Goal: Complete application form: Complete application form

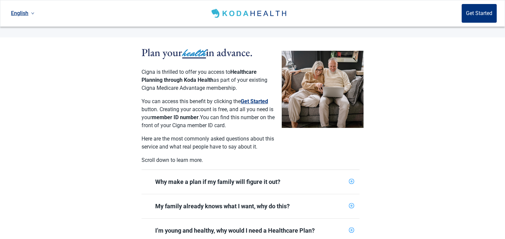
scroll to position [33, 0]
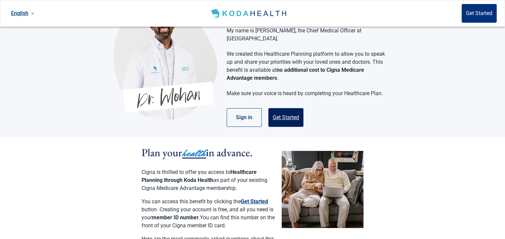
click at [280, 110] on button "Get Started" at bounding box center [285, 117] width 35 height 19
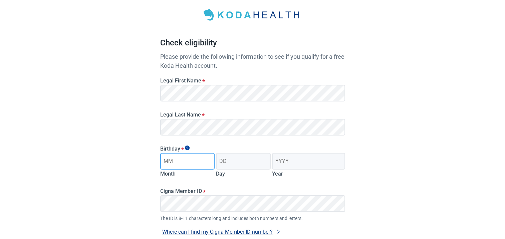
click at [188, 163] on input "Month" at bounding box center [187, 161] width 55 height 17
type input "07"
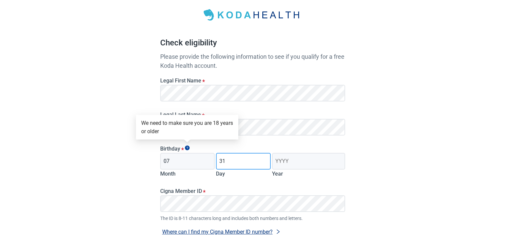
type input "31"
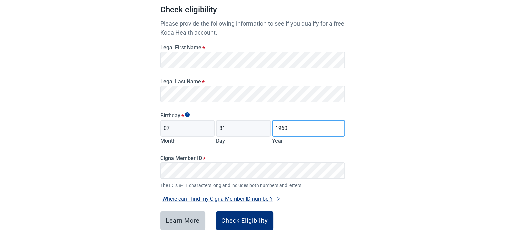
scroll to position [67, 0]
type input "1960"
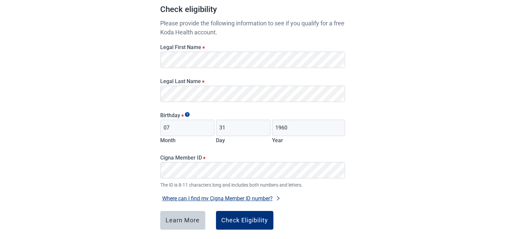
click at [366, 220] on div "Have Questions about Healthcare Planning? Learn More Here English Sign in Check…" at bounding box center [252, 101] width 505 height 337
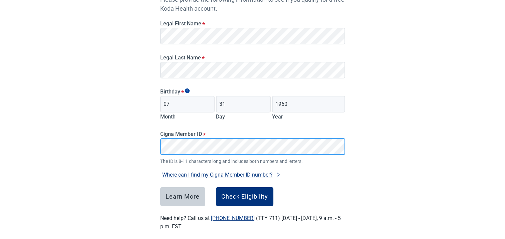
scroll to position [98, 0]
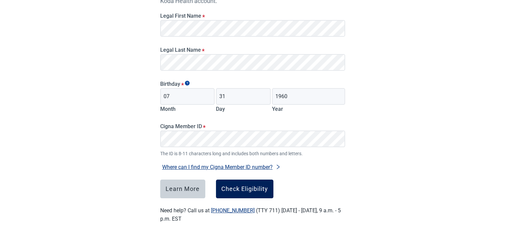
click at [231, 189] on div "Check Eligibility" at bounding box center [244, 189] width 47 height 7
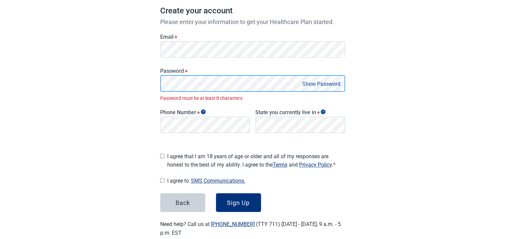
scroll to position [110, 0]
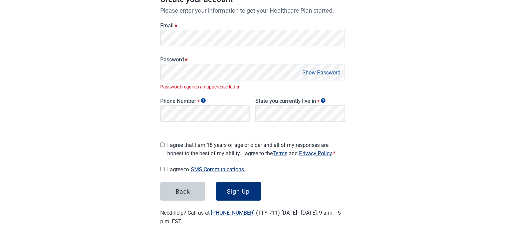
click at [330, 72] on button "Show Password" at bounding box center [321, 72] width 42 height 9
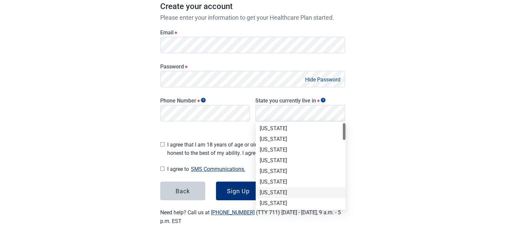
scroll to position [67, 0]
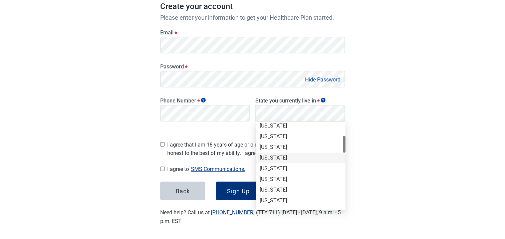
click at [265, 157] on div "[US_STATE]" at bounding box center [301, 157] width 82 height 7
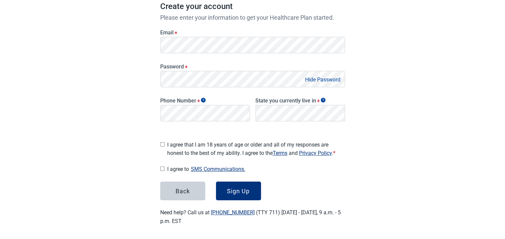
click at [160, 142] on input "I agree that I am 18 years of age or older and all of my responses are honest t…" at bounding box center [162, 144] width 4 height 4
checkbox input "true"
click at [161, 167] on input "I agree to SMS Communications." at bounding box center [162, 168] width 4 height 4
checkbox input "true"
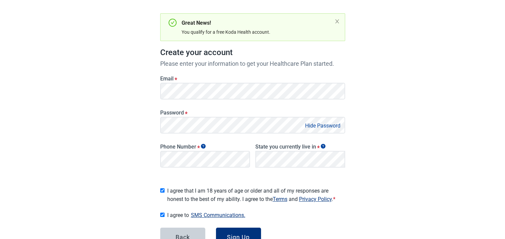
scroll to position [69, 0]
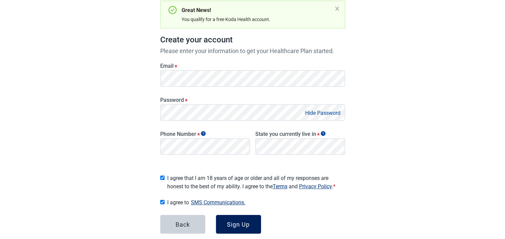
click at [236, 223] on div "Sign Up" at bounding box center [238, 224] width 23 height 7
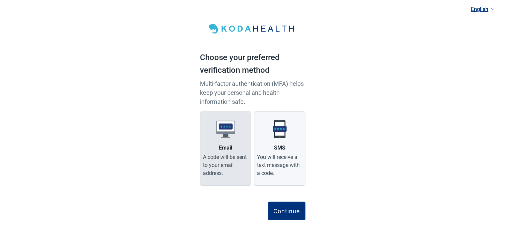
click at [225, 135] on img "Main content" at bounding box center [225, 129] width 19 height 19
click at [0, 0] on input "Email A code will be sent to your email address." at bounding box center [0, 0] width 0 height 0
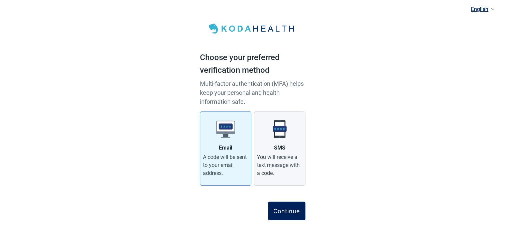
click at [289, 210] on div "Continue" at bounding box center [286, 211] width 27 height 7
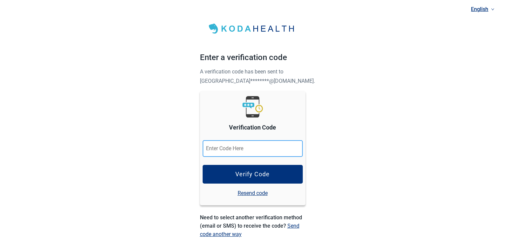
click at [240, 149] on input "Verification Code" at bounding box center [253, 148] width 100 height 17
paste input "498459"
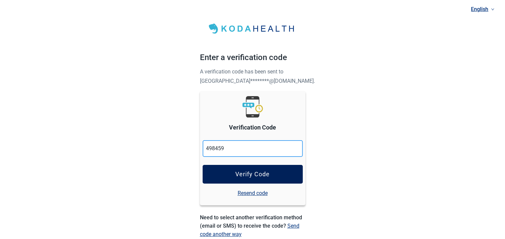
type input "498459"
click at [225, 173] on button "Verify Code" at bounding box center [253, 174] width 100 height 19
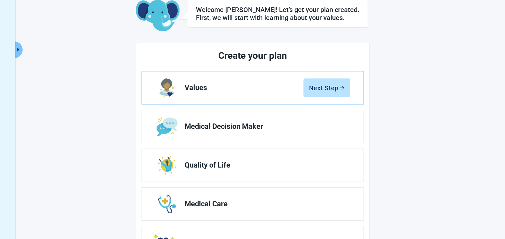
scroll to position [33, 0]
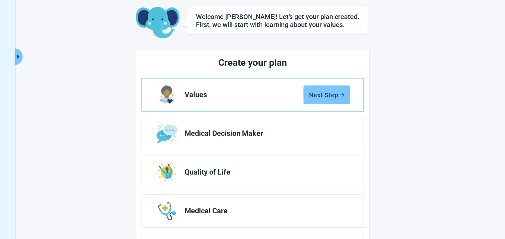
click at [325, 95] on div "Next Step" at bounding box center [326, 94] width 35 height 7
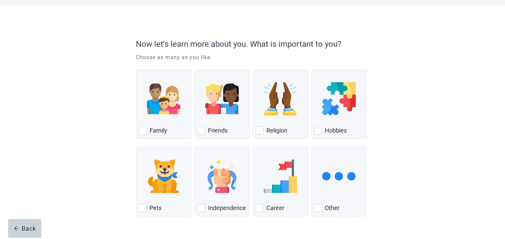
scroll to position [33, 0]
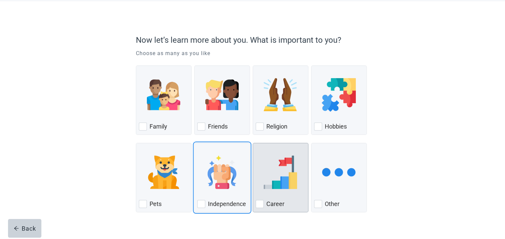
drag, startPoint x: 200, startPoint y: 203, endPoint x: 301, endPoint y: 188, distance: 101.9
click at [201, 202] on div "Independence, checkbox, not checked" at bounding box center [201, 204] width 8 height 8
click at [195, 143] on input "Independence" at bounding box center [194, 143] width 0 height 0
checkbox input "true"
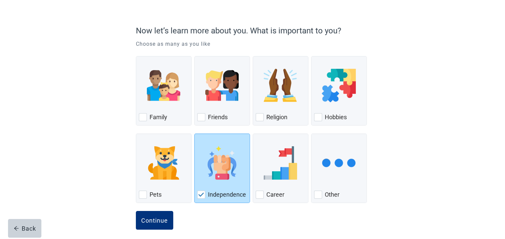
scroll to position [48, 0]
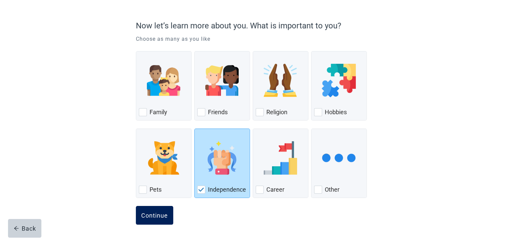
click at [158, 213] on div "Continue" at bounding box center [154, 215] width 27 height 7
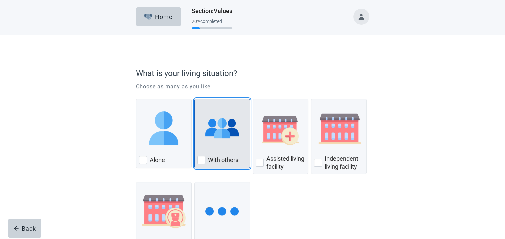
click at [202, 159] on div "With Others, checkbox, not checked" at bounding box center [201, 160] width 8 height 8
click at [195, 99] on input "With others" at bounding box center [194, 99] width 0 height 0
checkbox input "true"
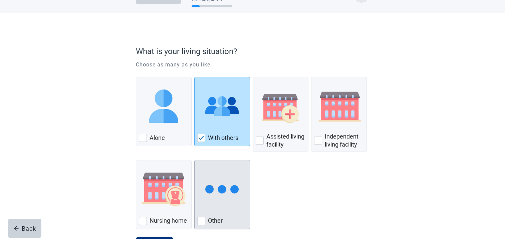
scroll to position [53, 0]
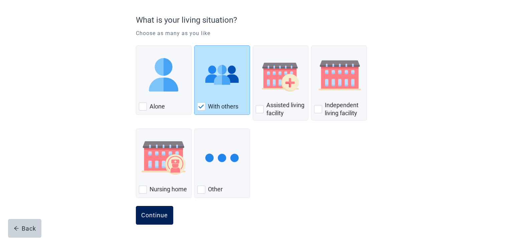
click at [145, 212] on div "Continue" at bounding box center [154, 215] width 27 height 7
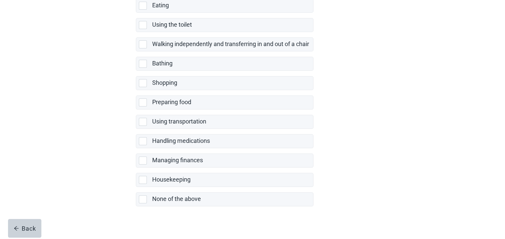
scroll to position [128, 0]
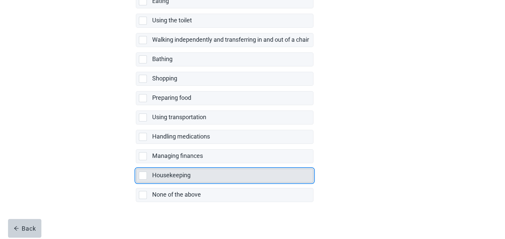
click at [143, 171] on div "Housekeeping, checkbox, not selected" at bounding box center [143, 175] width 8 height 8
click at [136, 163] on input "Housekeeping" at bounding box center [136, 163] width 0 height 0
checkbox input "true"
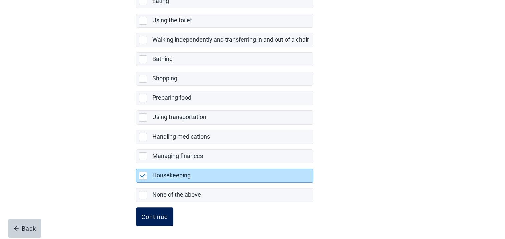
click at [153, 214] on div "Continue" at bounding box center [154, 216] width 27 height 7
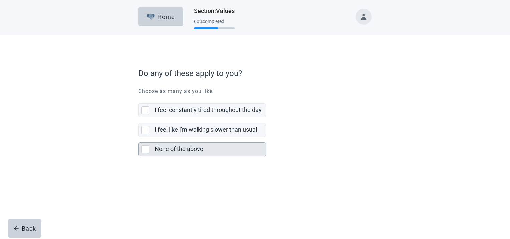
click at [148, 148] on div "None of the above, checkbox, not selected" at bounding box center [145, 149] width 8 height 8
click at [138, 137] on input "None of the above" at bounding box center [138, 137] width 0 height 0
checkbox input "true"
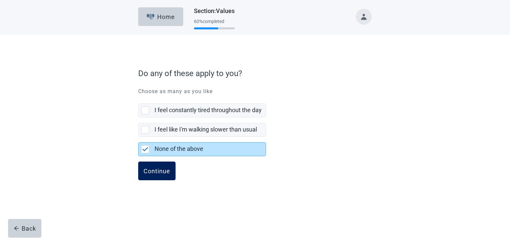
click at [149, 170] on div "Continue" at bounding box center [156, 170] width 27 height 7
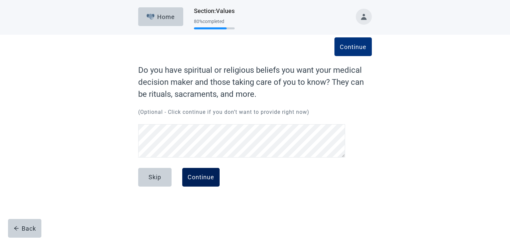
click at [202, 177] on div "Continue" at bounding box center [201, 177] width 27 height 7
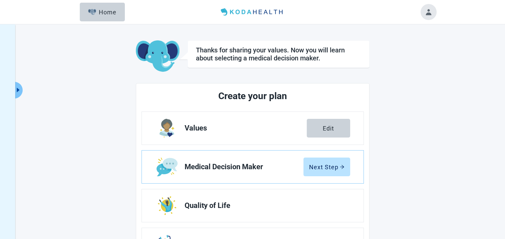
scroll to position [33, 0]
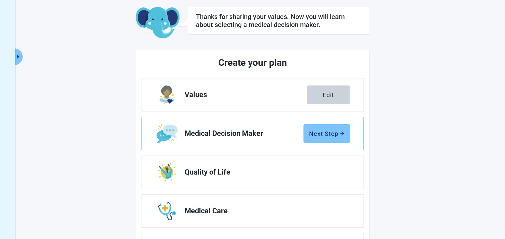
click at [322, 133] on div "Next Step" at bounding box center [326, 133] width 35 height 7
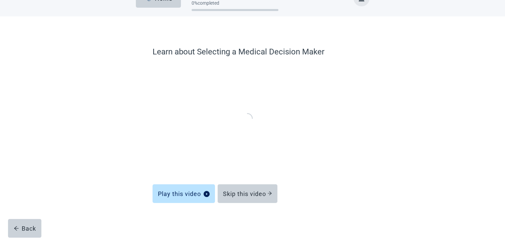
scroll to position [18, 0]
click at [246, 193] on div "Skip this video" at bounding box center [247, 193] width 49 height 7
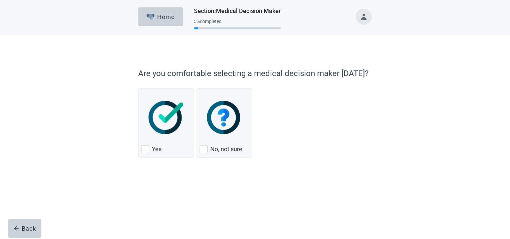
click at [246, 193] on div at bounding box center [255, 181] width 234 height 33
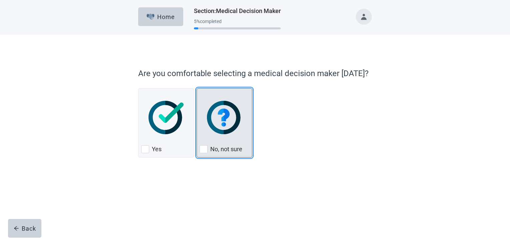
click at [206, 148] on div "No, not sure, checkbox, not checked" at bounding box center [204, 149] width 8 height 8
click at [197, 88] on input "No, not sure" at bounding box center [197, 88] width 0 height 0
checkbox input "true"
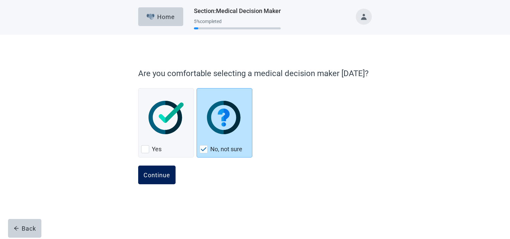
click at [149, 175] on div "Continue" at bounding box center [156, 174] width 27 height 7
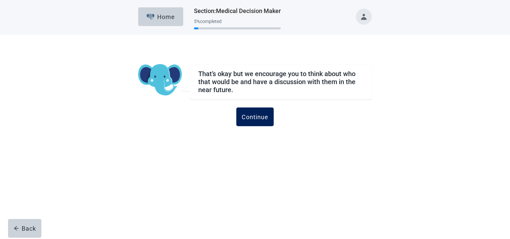
click at [255, 119] on div "Continue" at bounding box center [255, 116] width 27 height 7
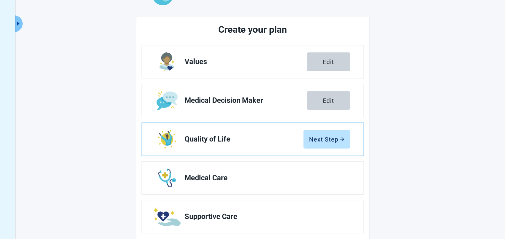
scroll to position [67, 0]
click at [331, 139] on div "Next Step" at bounding box center [326, 138] width 35 height 7
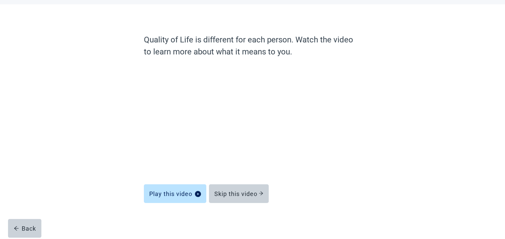
scroll to position [30, 0]
click at [234, 191] on div "Skip this video" at bounding box center [238, 193] width 49 height 7
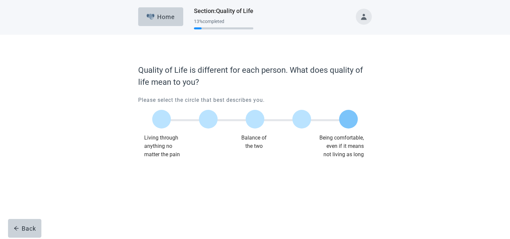
click at [348, 119] on label "Main content" at bounding box center [348, 119] width 19 height 19
click at [348, 119] on input "Quality of life scale: 100 out of 100. Being comfortable, even if it means not …" at bounding box center [348, 119] width 0 height 0
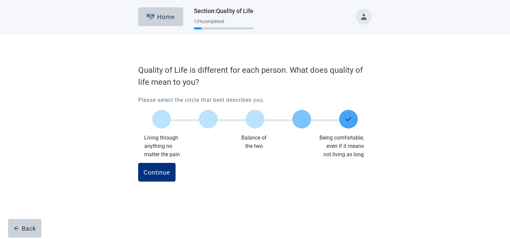
click at [297, 117] on label "Main content" at bounding box center [301, 119] width 19 height 19
click at [302, 119] on input "Quality of life scale: 75 out of 100. 75% between extremes" at bounding box center [302, 119] width 0 height 0
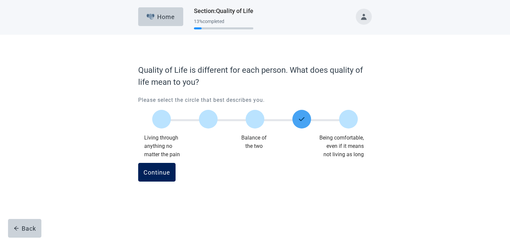
click at [163, 175] on div "Continue" at bounding box center [156, 172] width 27 height 7
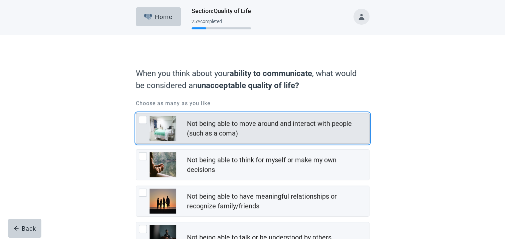
click at [141, 119] on div "Not being able to move around and interact with people (such as a coma), checkb…" at bounding box center [143, 120] width 8 height 8
click at [136, 113] on input "Not being able to move around and interact with people (such as a coma)" at bounding box center [136, 113] width 0 height 0
checkbox input "true"
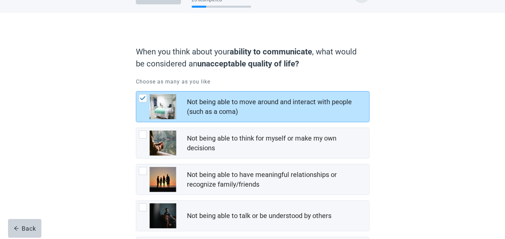
scroll to position [33, 0]
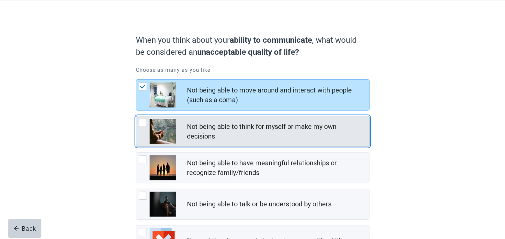
click at [142, 124] on div "Not being able to think for myself or make my own decisions, checkbox, not chec…" at bounding box center [143, 123] width 8 height 8
click at [136, 116] on input "Not being able to think for myself or make my own decisions" at bounding box center [136, 116] width 0 height 0
checkbox input "true"
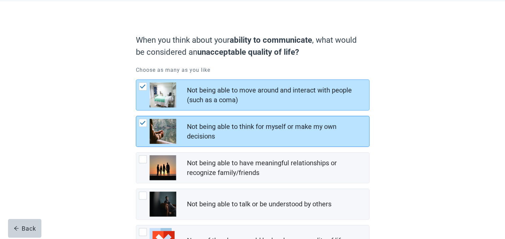
scroll to position [67, 0]
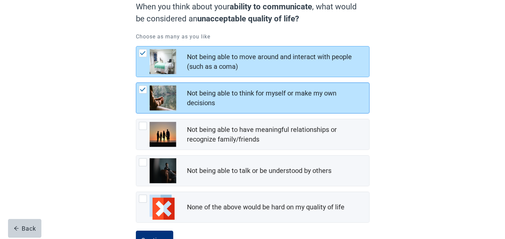
click at [142, 124] on div "Not being able to have meaningful relationships or recognize family/friends, ch…" at bounding box center [143, 126] width 8 height 8
click at [136, 119] on input "Not being able to have meaningful relationships or recognize family/friends" at bounding box center [136, 119] width 0 height 0
checkbox input "true"
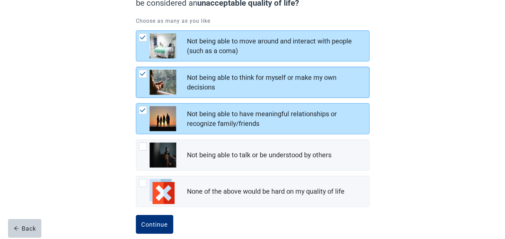
scroll to position [91, 0]
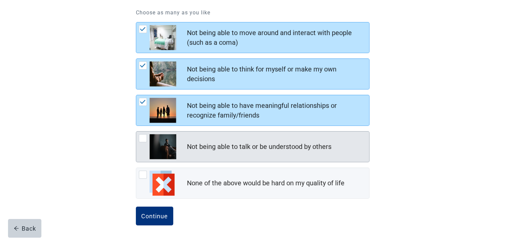
click at [144, 137] on div "Not being able to talk or be understood by others, checkbox, not checked" at bounding box center [143, 138] width 8 height 8
click at [136, 131] on input "Not being able to talk or be understood by others" at bounding box center [136, 131] width 0 height 0
checkbox input "true"
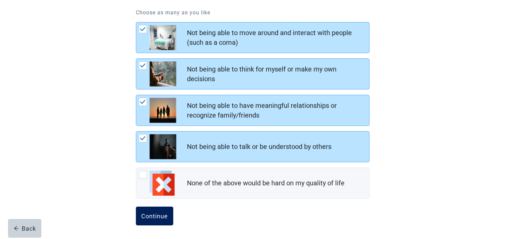
click at [149, 216] on div "Continue" at bounding box center [154, 216] width 27 height 7
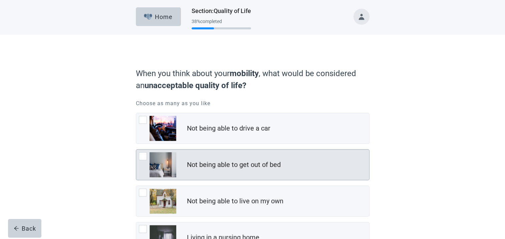
click at [141, 156] on div "Not being able to get out of bed, checkbox, not checked" at bounding box center [143, 156] width 8 height 8
click at [136, 149] on input "Not being able to get out of bed" at bounding box center [136, 149] width 0 height 0
checkbox input "true"
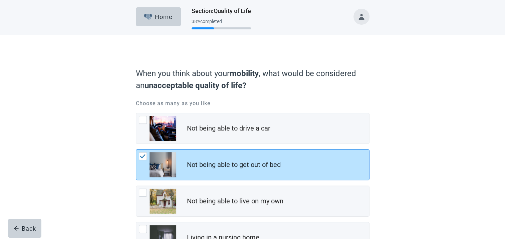
scroll to position [33, 0]
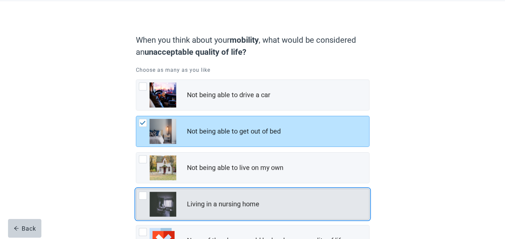
click at [141, 194] on div "Living in a nursing home, checkbox, not checked" at bounding box center [143, 196] width 8 height 8
click at [136, 189] on input "Living in a nursing home" at bounding box center [136, 189] width 0 height 0
checkbox input "true"
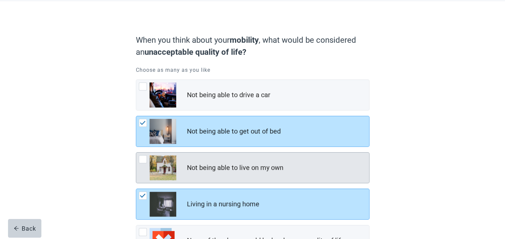
click at [143, 157] on div "Not being able to live on my own, checkbox, not checked" at bounding box center [143, 159] width 8 height 8
click at [136, 152] on input "Not being able to live on my own" at bounding box center [136, 152] width 0 height 0
checkbox input "true"
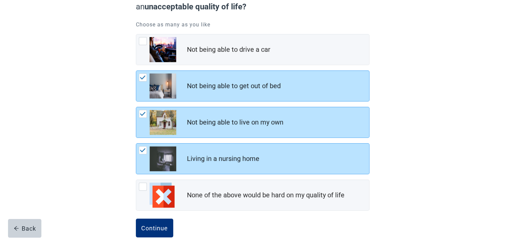
scroll to position [91, 0]
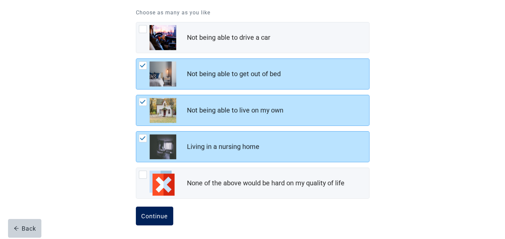
click at [148, 214] on div "Continue" at bounding box center [154, 216] width 27 height 7
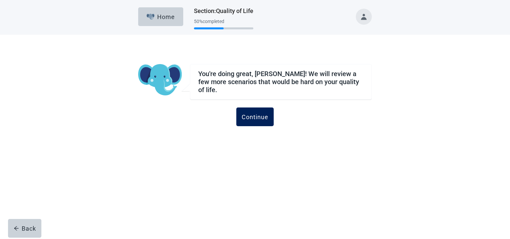
click at [260, 113] on div "Continue" at bounding box center [255, 116] width 27 height 7
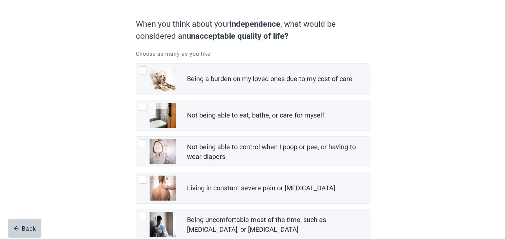
scroll to position [67, 0]
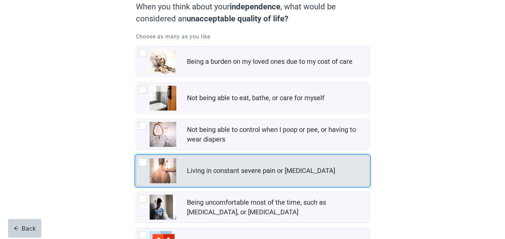
click at [143, 161] on div "Living in constant severe pain or shortness of breath, checkbox, not checked" at bounding box center [143, 162] width 8 height 8
click at [136, 155] on input "Living in constant severe pain or [MEDICAL_DATA]" at bounding box center [136, 155] width 0 height 0
checkbox input "true"
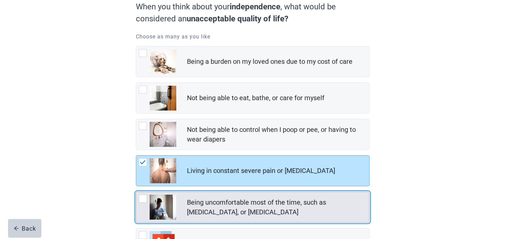
click at [144, 199] on div "Being uncomfortable most of the time, such as nausea, vomiting, or diarrhea, ch…" at bounding box center [143, 199] width 8 height 8
click at [136, 192] on input "Being uncomfortable most of the time, such as [MEDICAL_DATA], or [MEDICAL_DATA]" at bounding box center [136, 192] width 0 height 0
checkbox input "true"
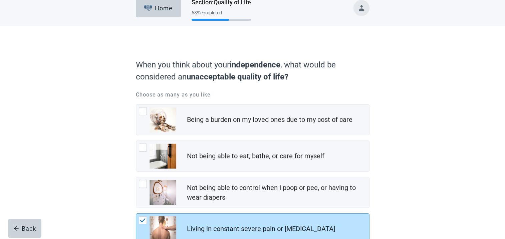
scroll to position [0, 0]
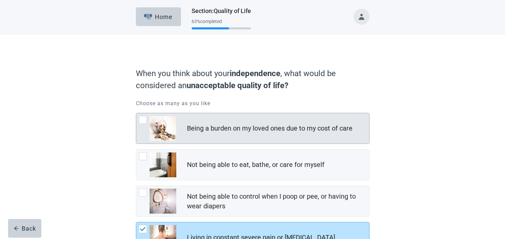
click at [143, 120] on div "Being a burden on my loved ones due to my cost of care, checkbox, not checked" at bounding box center [143, 120] width 8 height 8
click at [136, 113] on input "Being a burden on my loved ones due to my cost of care" at bounding box center [136, 113] width 0 height 0
checkbox input "true"
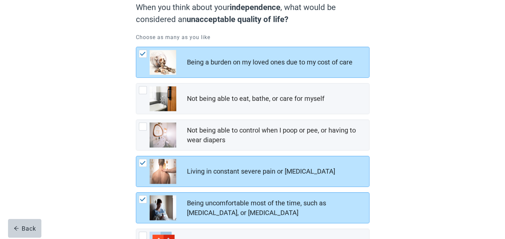
scroll to position [67, 0]
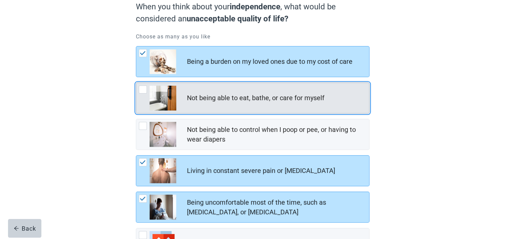
click at [143, 89] on div "Not being able to eat, bathe, or care for myself, checkbox, not checked" at bounding box center [143, 89] width 8 height 8
click at [136, 83] on input "Not being able to eat, bathe, or care for myself" at bounding box center [136, 82] width 0 height 0
checkbox input "true"
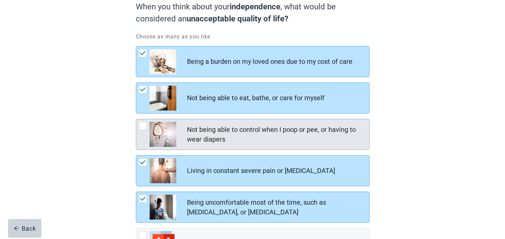
click at [142, 127] on div "Not being able to control when I poop or pee, or having to wear diapers, checkb…" at bounding box center [143, 126] width 8 height 8
click at [136, 119] on input "Not being able to control when I poop or pee, or having to wear diapers" at bounding box center [136, 119] width 0 height 0
checkbox input "true"
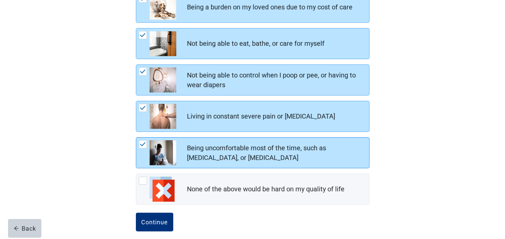
scroll to position [127, 0]
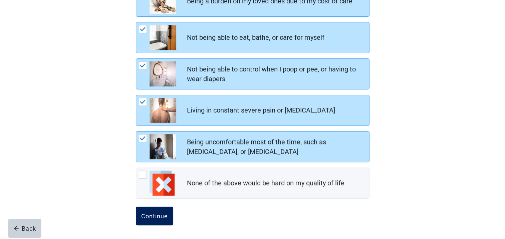
click at [147, 215] on div "Continue" at bounding box center [154, 216] width 27 height 7
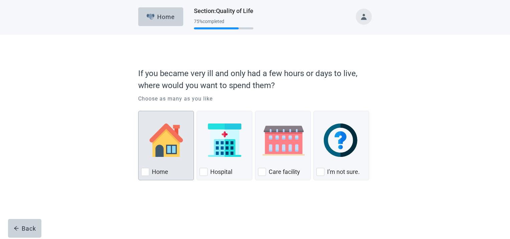
click at [145, 173] on div "Home, checkbox, not checked" at bounding box center [145, 172] width 8 height 8
click at [138, 111] on input "Home" at bounding box center [138, 111] width 0 height 0
checkbox input "true"
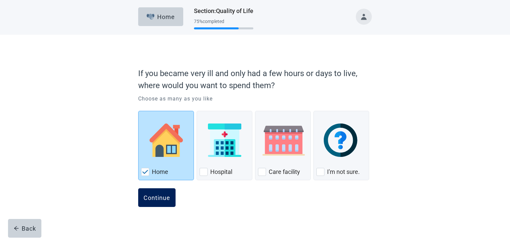
click at [164, 199] on div "Continue" at bounding box center [156, 197] width 27 height 7
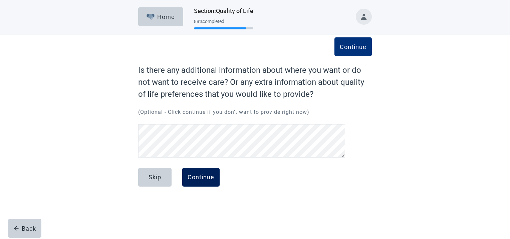
click at [197, 176] on div "Continue" at bounding box center [201, 177] width 27 height 7
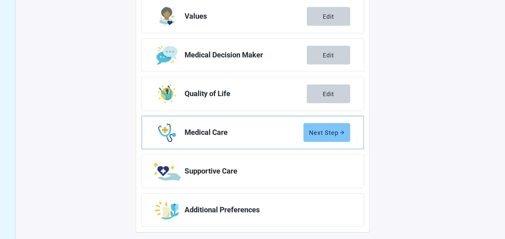
scroll to position [119, 0]
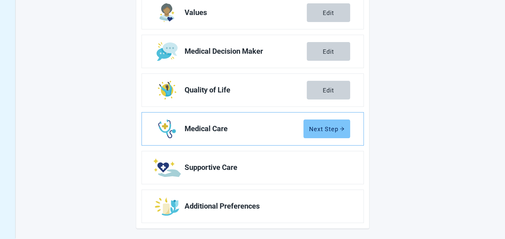
click at [330, 127] on div "Next Step" at bounding box center [326, 128] width 35 height 7
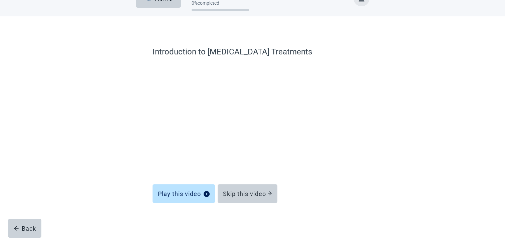
scroll to position [18, 0]
click at [236, 193] on div "Skip this video" at bounding box center [247, 193] width 49 height 7
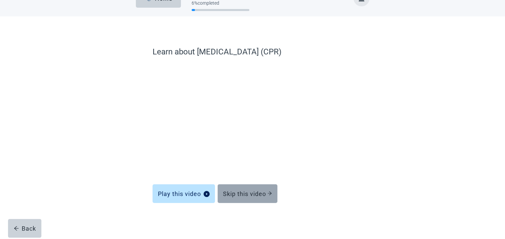
click at [251, 189] on button "Skip this video" at bounding box center [248, 193] width 60 height 19
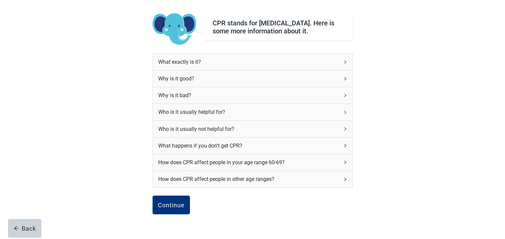
scroll to position [52, 0]
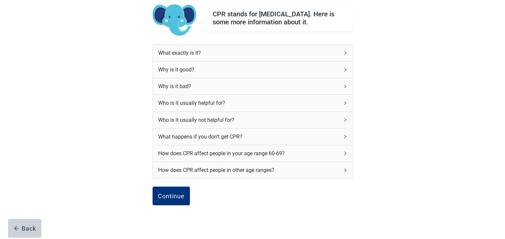
click at [212, 155] on div "How does CPR affect people in your age range 60-69?" at bounding box center [248, 153] width 181 height 8
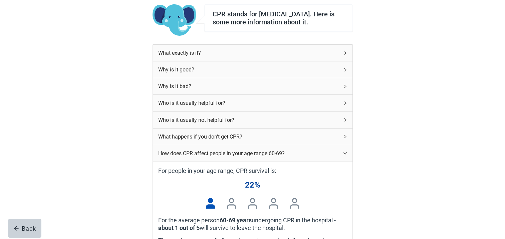
click at [212, 70] on div "Why is it good?" at bounding box center [248, 69] width 181 height 8
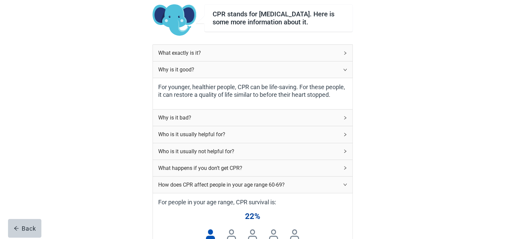
click at [207, 121] on div "Why is it bad?" at bounding box center [248, 117] width 181 height 8
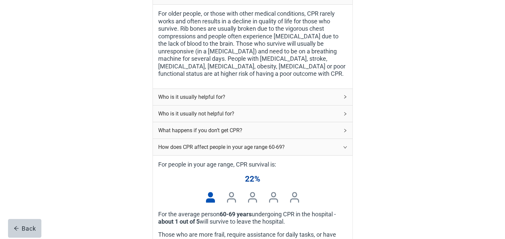
scroll to position [185, 0]
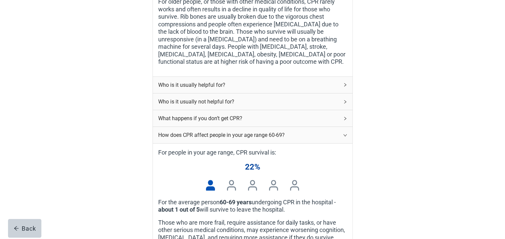
click at [236, 87] on div "Who is it usually helpful for?" at bounding box center [248, 85] width 181 height 8
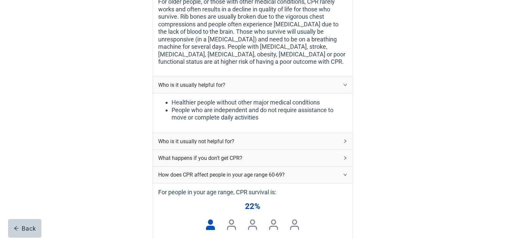
click at [253, 144] on div "Who is it usually not helpful for?" at bounding box center [248, 141] width 181 height 8
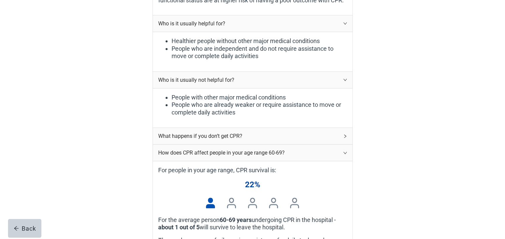
scroll to position [252, 0]
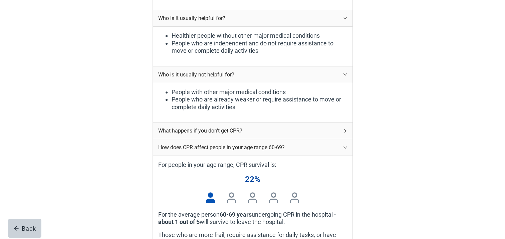
click at [248, 131] on div "What happens if you don’t get CPR?" at bounding box center [248, 130] width 181 height 8
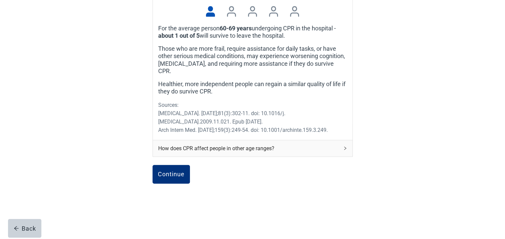
scroll to position [470, 0]
click at [172, 170] on div "Continue" at bounding box center [171, 173] width 27 height 7
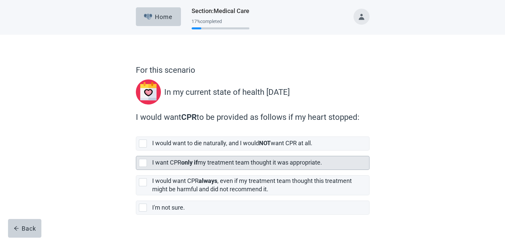
click at [140, 162] on div "[object Object], checkbox, not selected" at bounding box center [143, 163] width 8 height 8
click at [136, 151] on input "I want CPR only if my treatment team thought it was appropriate." at bounding box center [136, 150] width 0 height 0
checkbox input "true"
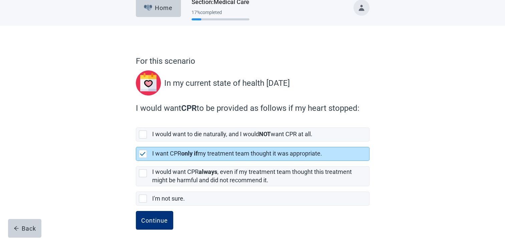
scroll to position [14, 0]
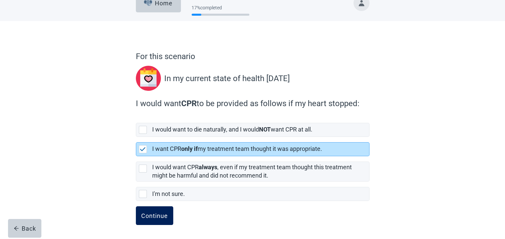
click at [160, 215] on div "Continue" at bounding box center [154, 215] width 27 height 7
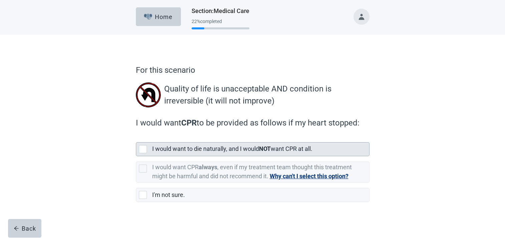
click at [144, 148] on div "[object Object], checkbox, not selected" at bounding box center [143, 149] width 8 height 8
click at [136, 137] on input "I would want to die naturally, and I would NOT want CPR at all." at bounding box center [136, 137] width 0 height 0
checkbox input "true"
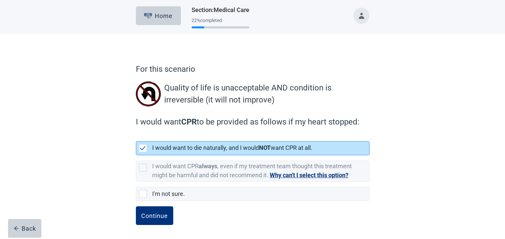
scroll to position [1, 0]
click at [163, 216] on div "Continue" at bounding box center [154, 215] width 27 height 7
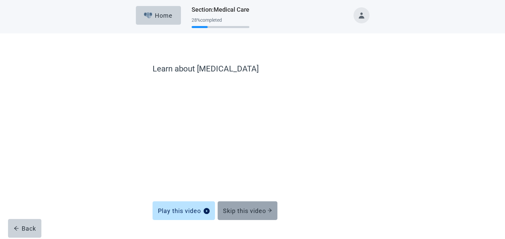
click at [233, 208] on div "Skip this video" at bounding box center [247, 210] width 49 height 7
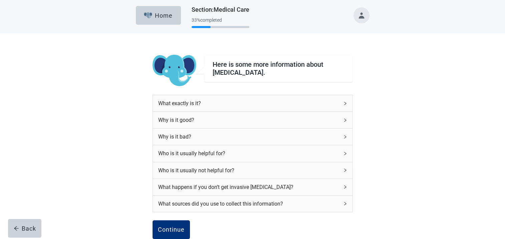
click at [223, 168] on div "Who is it usually not helpful for?" at bounding box center [248, 170] width 181 height 8
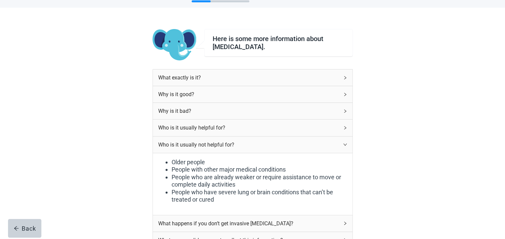
scroll to position [101, 0]
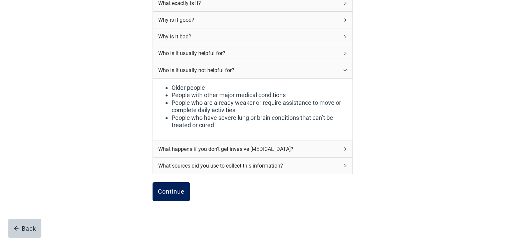
click at [174, 190] on div "Continue" at bounding box center [171, 191] width 27 height 7
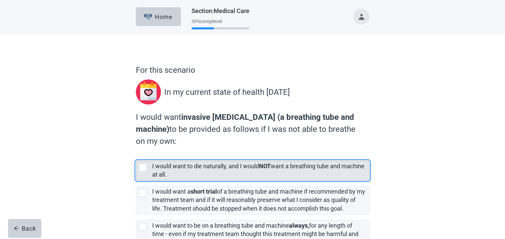
click at [142, 166] on div "[object Object], checkbox, not selected" at bounding box center [143, 167] width 8 height 8
click at [136, 155] on input "I would want to die naturally, and I would NOT want a breathing tube and machin…" at bounding box center [136, 155] width 0 height 0
checkbox input "true"
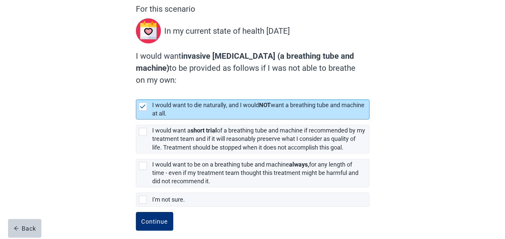
scroll to position [67, 0]
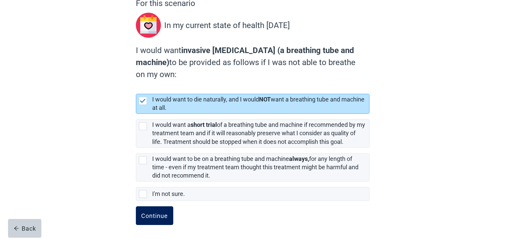
click at [153, 215] on div "Continue" at bounding box center [154, 215] width 27 height 7
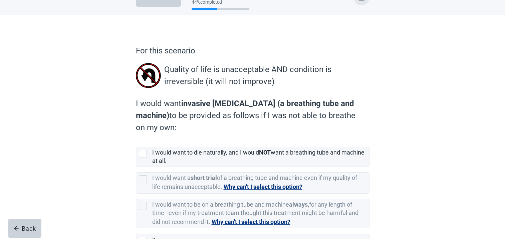
scroll to position [33, 0]
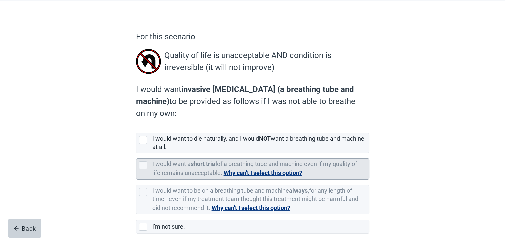
click at [267, 171] on button "Why can't I select this option?" at bounding box center [263, 172] width 79 height 9
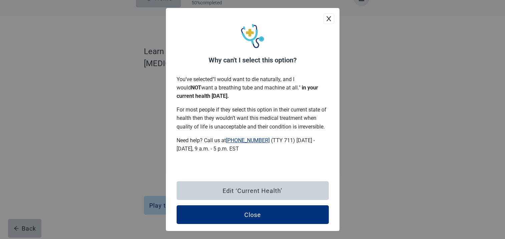
scroll to position [18, 0]
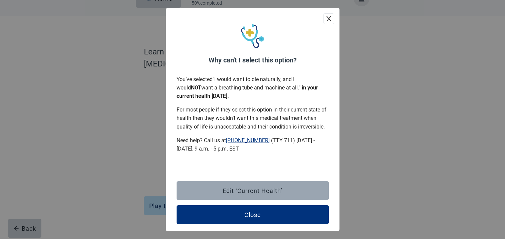
click at [239, 190] on div "Edit ‘Current Health’" at bounding box center [253, 190] width 60 height 7
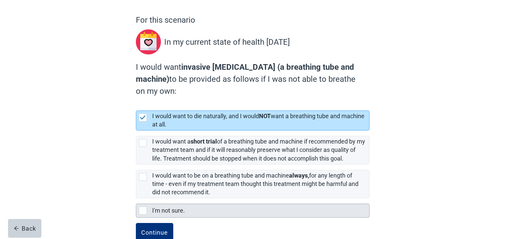
scroll to position [67, 0]
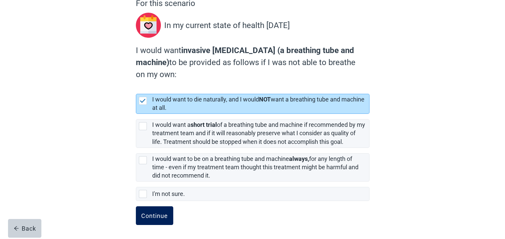
click at [160, 216] on div "Continue" at bounding box center [154, 215] width 27 height 7
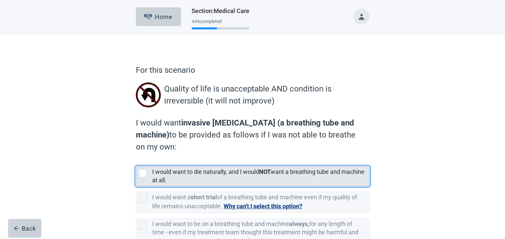
click at [145, 173] on div "[object Object], checkbox, not selected" at bounding box center [143, 173] width 8 height 8
click at [136, 161] on input "I would want to die naturally, and I would NOT want a breathing tube and machin…" at bounding box center [136, 161] width 0 height 0
checkbox input "true"
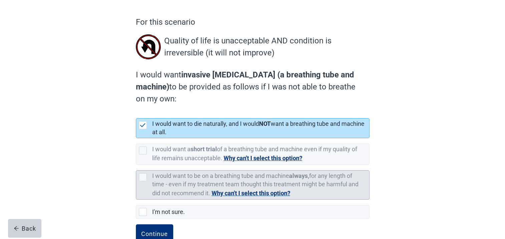
scroll to position [66, 0]
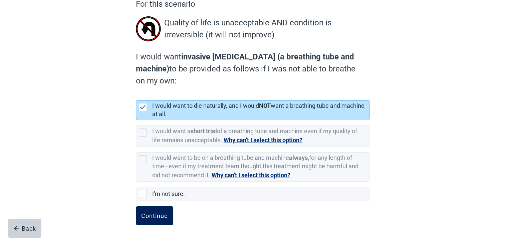
click at [150, 215] on div "Continue" at bounding box center [154, 215] width 27 height 7
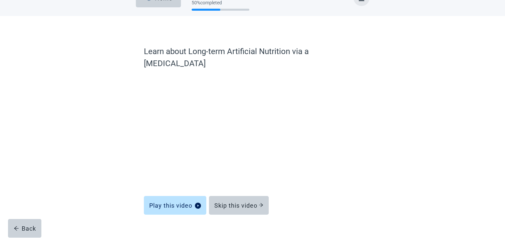
scroll to position [18, 0]
click at [244, 202] on div "Skip this video" at bounding box center [238, 205] width 49 height 7
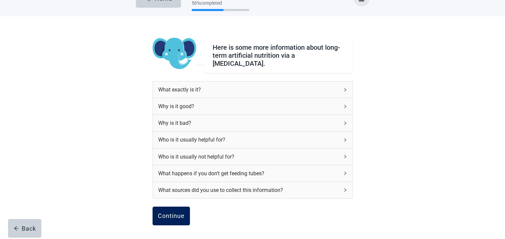
click at [165, 213] on div "Continue" at bounding box center [171, 216] width 27 height 7
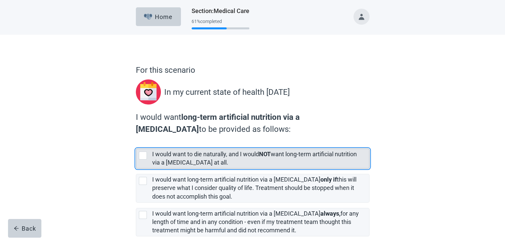
click at [142, 155] on div "[object Object], checkbox, not selected" at bounding box center [143, 155] width 8 height 8
click at [136, 143] on input "I would want to die naturally, and I would NOT want long-term artificial nutrit…" at bounding box center [136, 143] width 0 height 0
checkbox input "true"
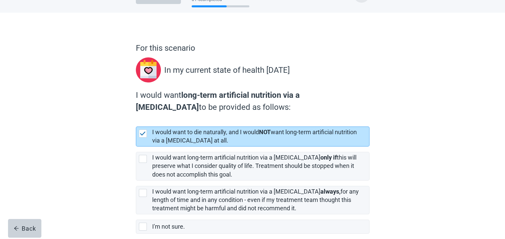
scroll to position [55, 0]
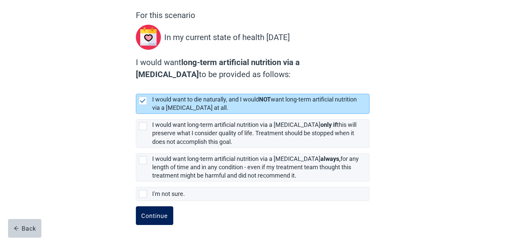
click at [151, 215] on div "Continue" at bounding box center [154, 215] width 27 height 7
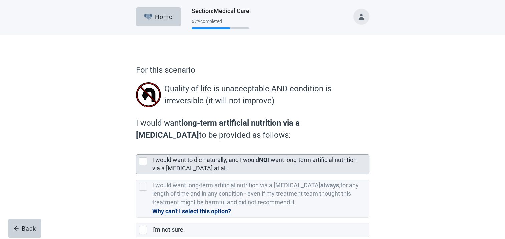
click at [143, 160] on div "[object Object], checkbox, not selected" at bounding box center [143, 161] width 8 height 8
click at [136, 149] on input "I would want to die naturally, and I would NOT want long-term artificial nutrit…" at bounding box center [136, 149] width 0 height 0
checkbox input "true"
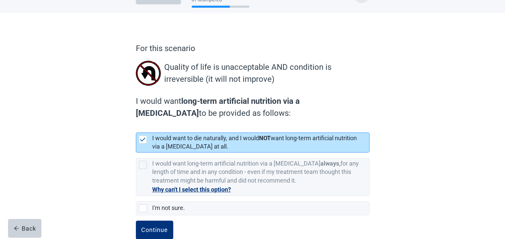
scroll to position [36, 0]
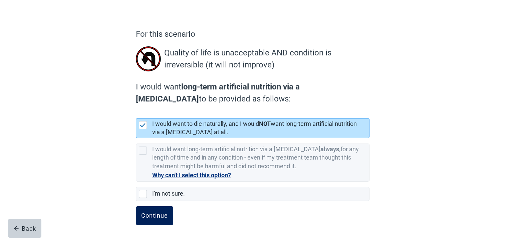
click at [151, 217] on div "Continue" at bounding box center [154, 215] width 27 height 7
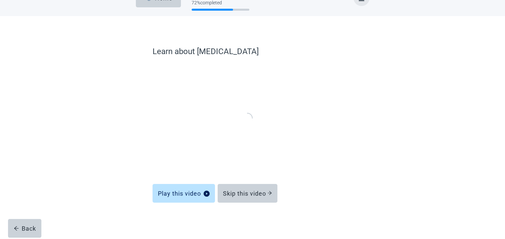
scroll to position [18, 0]
click at [238, 194] on div "Skip this video" at bounding box center [247, 193] width 49 height 7
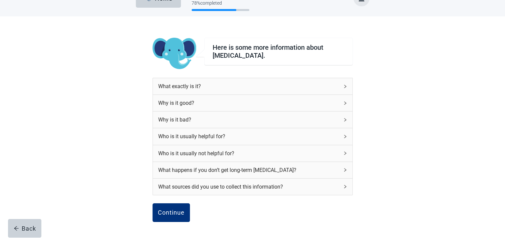
click at [236, 136] on div "Who is it usually helpful for?" at bounding box center [248, 136] width 181 height 8
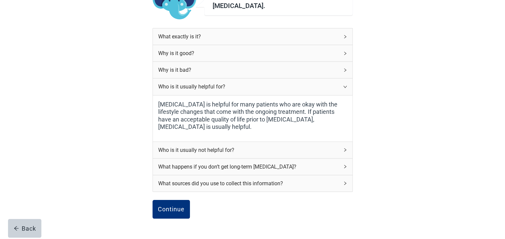
scroll to position [85, 0]
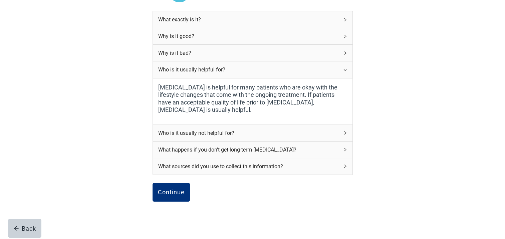
click at [241, 129] on div "Who is it usually not helpful for?" at bounding box center [248, 133] width 181 height 8
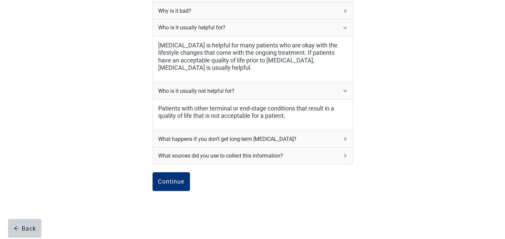
scroll to position [132, 0]
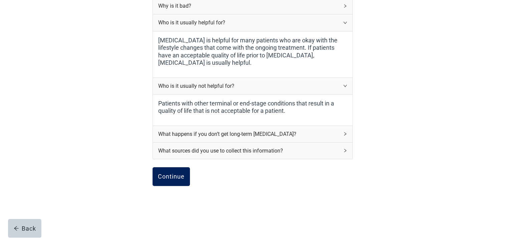
click at [170, 173] on div "Continue" at bounding box center [171, 176] width 27 height 7
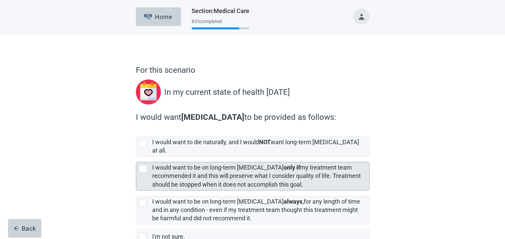
click at [142, 165] on div "[object Object], checkbox, not selected" at bounding box center [143, 169] width 8 height 8
click at [136, 157] on input "I would want to be on long-term [MEDICAL_DATA] only if my treatment team recomm…" at bounding box center [136, 156] width 0 height 0
checkbox input "true"
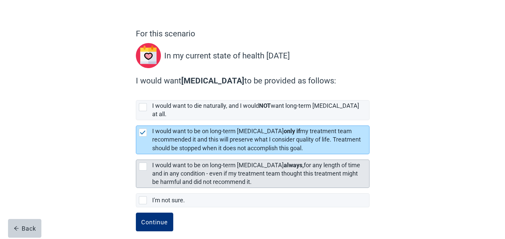
scroll to position [37, 0]
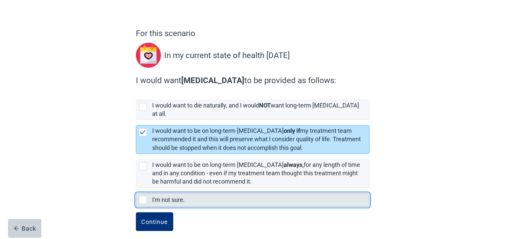
click at [144, 196] on div "I'm not sure., checkbox, not selected" at bounding box center [143, 200] width 8 height 8
click at [136, 188] on input "I'm not sure." at bounding box center [136, 188] width 0 height 0
checkbox input "true"
checkbox input "false"
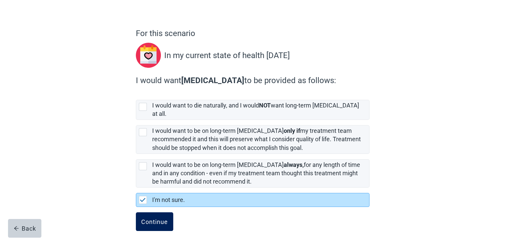
click at [144, 218] on div "Continue" at bounding box center [154, 221] width 27 height 7
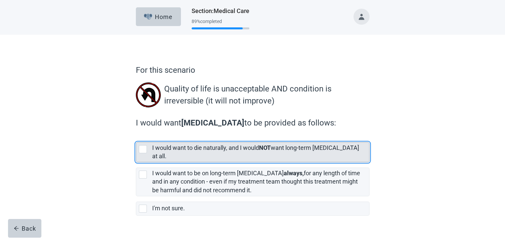
click at [144, 149] on div "[object Object], checkbox, not selected" at bounding box center [143, 149] width 8 height 8
click at [136, 137] on input "I would want to die naturally, and I would NOT want long-term [MEDICAL_DATA] at…" at bounding box center [136, 137] width 0 height 0
checkbox input "true"
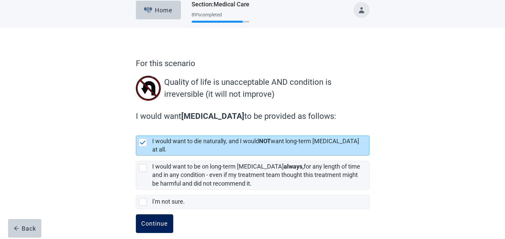
scroll to position [9, 0]
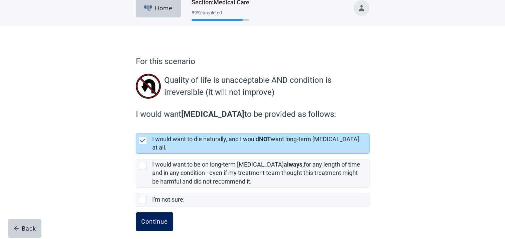
click at [155, 218] on div "Continue" at bounding box center [154, 221] width 27 height 7
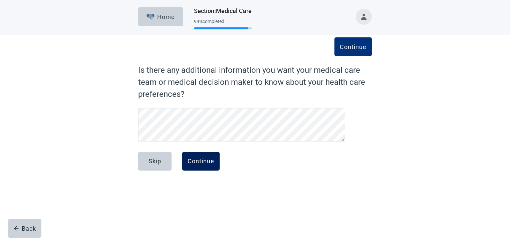
click at [208, 161] on div "Continue" at bounding box center [201, 161] width 27 height 7
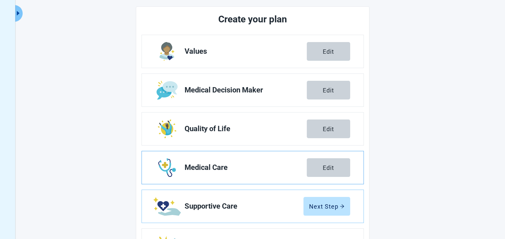
scroll to position [100, 0]
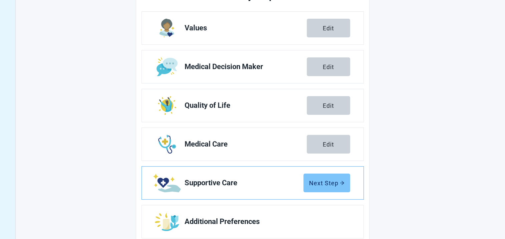
click at [327, 180] on div "Next Step" at bounding box center [326, 182] width 35 height 7
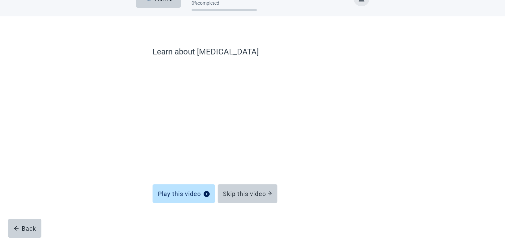
scroll to position [18, 0]
click at [242, 195] on div "Skip this video" at bounding box center [247, 193] width 49 height 7
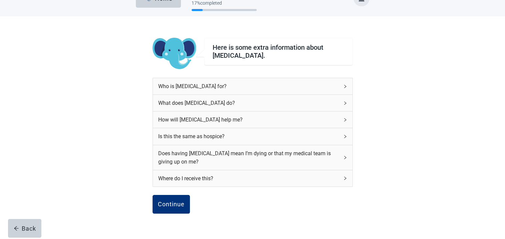
click at [238, 85] on div "Who is [MEDICAL_DATA] for?" at bounding box center [248, 86] width 181 height 8
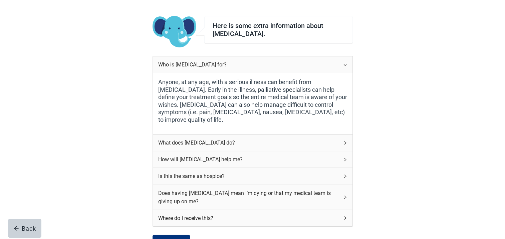
scroll to position [52, 0]
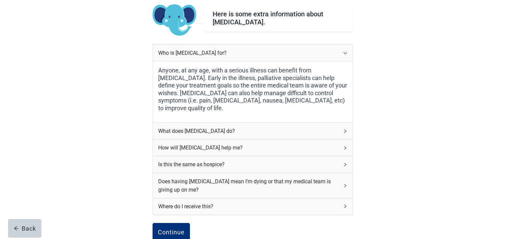
click at [235, 128] on div "What does [MEDICAL_DATA] do?" at bounding box center [248, 131] width 181 height 8
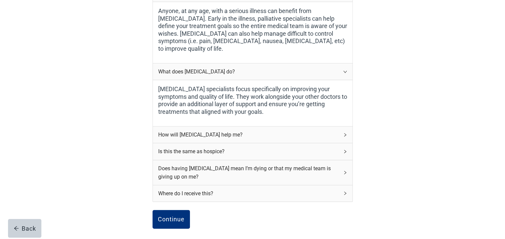
scroll to position [118, 0]
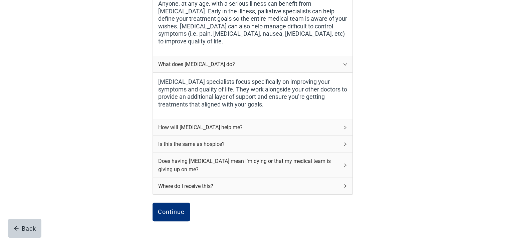
click at [235, 127] on div "How will [MEDICAL_DATA] help me?" at bounding box center [248, 127] width 181 height 8
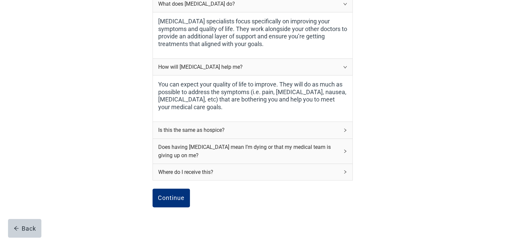
scroll to position [185, 0]
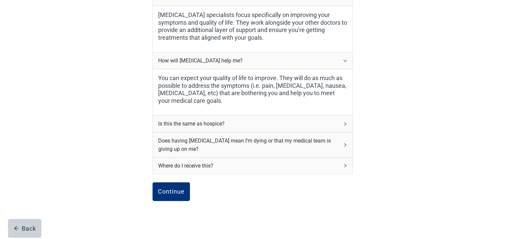
click at [237, 124] on div "Is this the same as hospice?" at bounding box center [248, 123] width 181 height 8
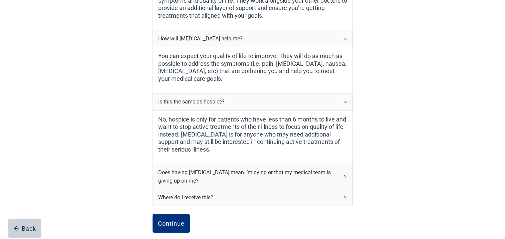
scroll to position [262, 0]
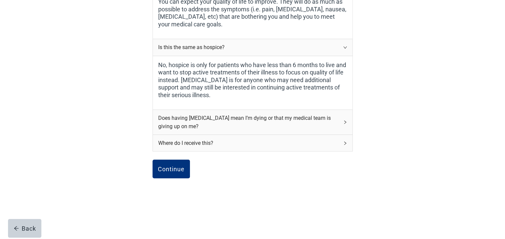
click at [237, 124] on div "Does having [MEDICAL_DATA] mean I’m dying or that my medical team is giving up …" at bounding box center [248, 122] width 181 height 17
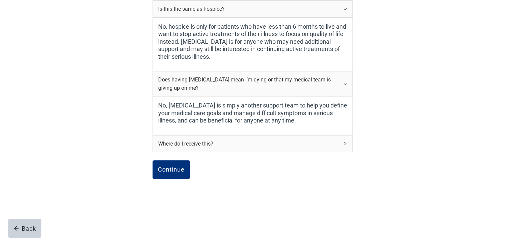
scroll to position [300, 0]
click at [236, 142] on div "Where do I receive this?" at bounding box center [248, 143] width 181 height 8
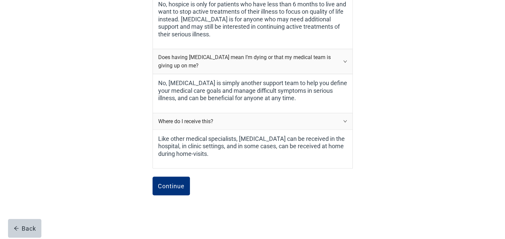
scroll to position [334, 0]
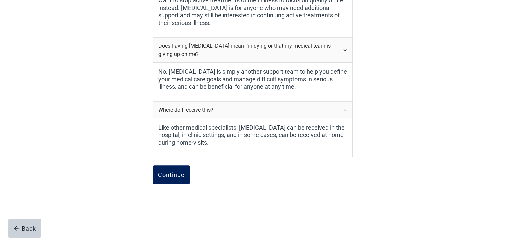
click at [174, 173] on div "Continue" at bounding box center [171, 174] width 27 height 7
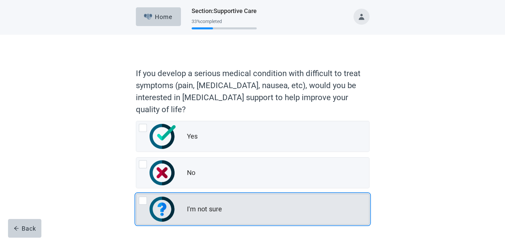
click at [143, 200] on div "I'm not sure, radio button, not checked" at bounding box center [143, 201] width 8 height 8
click at [136, 194] on input "I'm not sure" at bounding box center [136, 194] width 0 height 0
radio input "true"
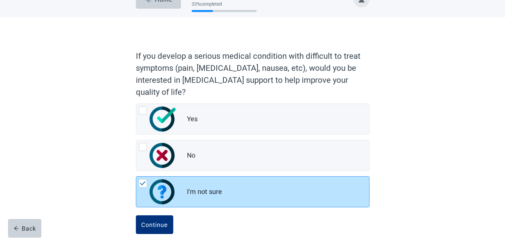
scroll to position [27, 0]
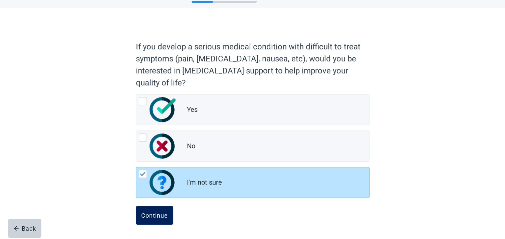
click at [156, 216] on div "Continue" at bounding box center [154, 215] width 27 height 7
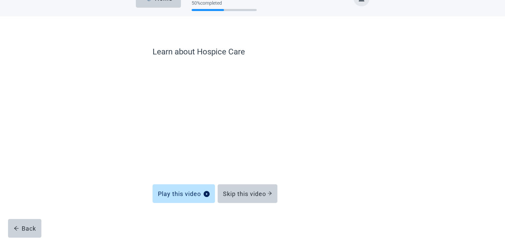
scroll to position [18, 0]
click at [252, 194] on div "Skip this video" at bounding box center [247, 193] width 49 height 7
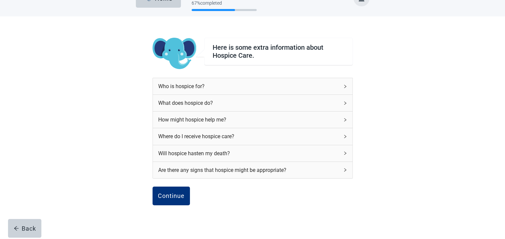
click at [177, 168] on div "Are there any signs that hospice might be appropriate?" at bounding box center [248, 170] width 181 height 8
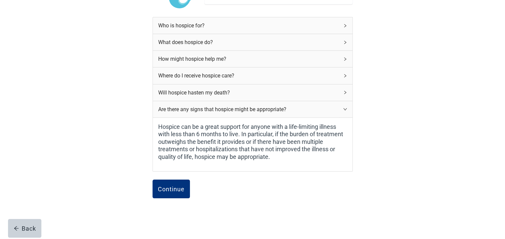
scroll to position [85, 0]
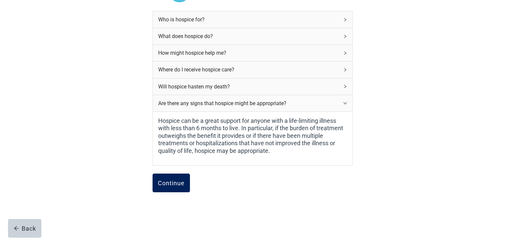
click at [170, 184] on div "Continue" at bounding box center [171, 182] width 27 height 7
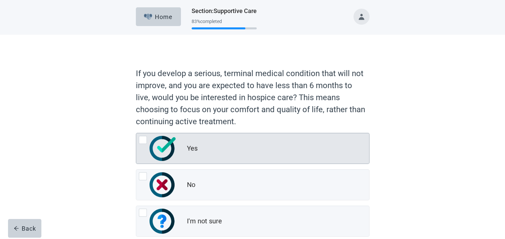
click at [144, 137] on div "Yes, radio button, not checked" at bounding box center [143, 140] width 8 height 8
click at [136, 133] on input "Yes" at bounding box center [136, 133] width 0 height 0
radio input "true"
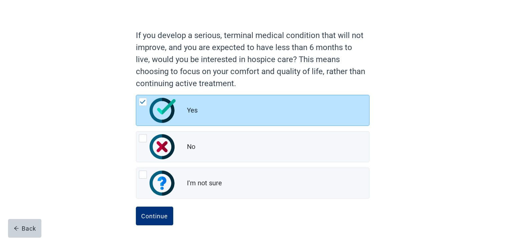
scroll to position [39, 0]
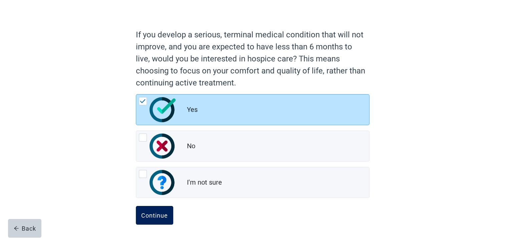
click at [149, 215] on div "Continue" at bounding box center [154, 215] width 27 height 7
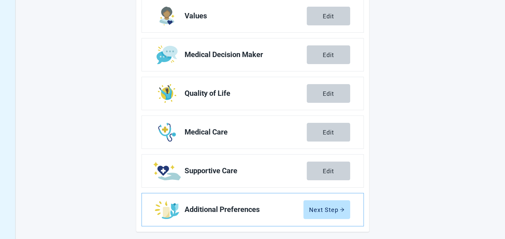
scroll to position [115, 0]
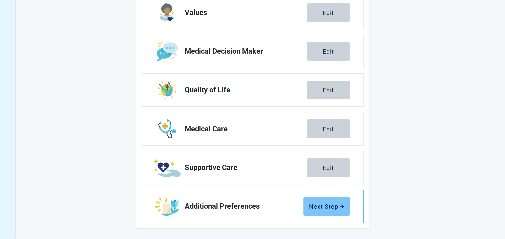
click at [319, 207] on div "Next Step" at bounding box center [326, 206] width 35 height 7
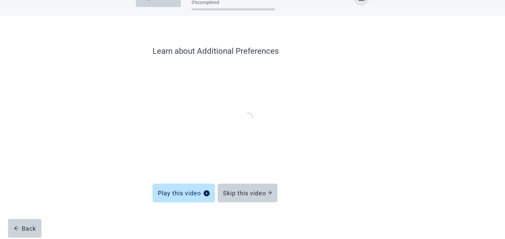
scroll to position [18, 0]
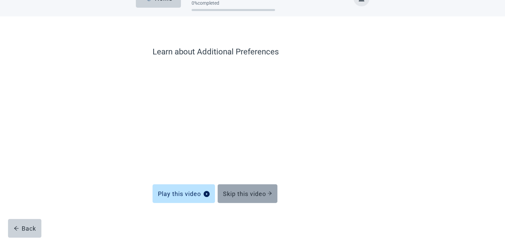
click at [244, 194] on div "Skip this video" at bounding box center [247, 193] width 49 height 7
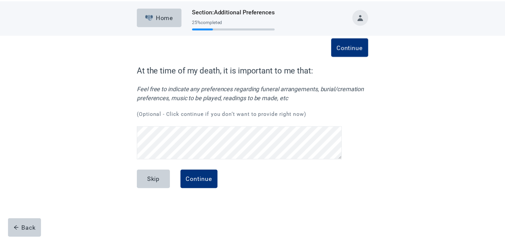
scroll to position [31, 0]
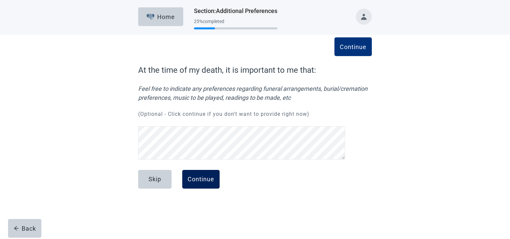
click at [201, 182] on div "Continue" at bounding box center [201, 179] width 27 height 7
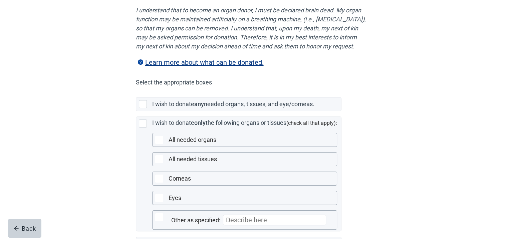
scroll to position [100, 0]
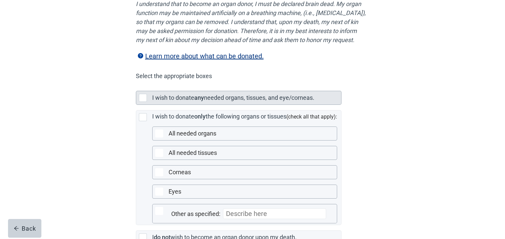
click at [143, 102] on div "Main content" at bounding box center [143, 98] width 8 height 8
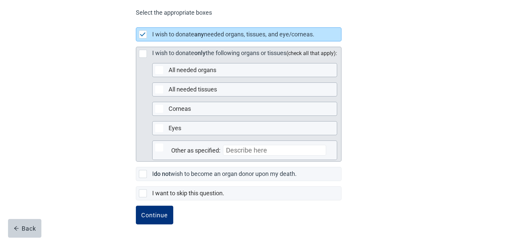
scroll to position [171, 0]
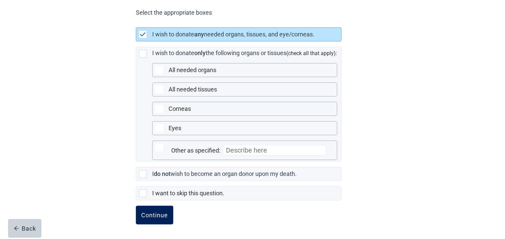
click at [152, 212] on div "Continue" at bounding box center [154, 215] width 27 height 7
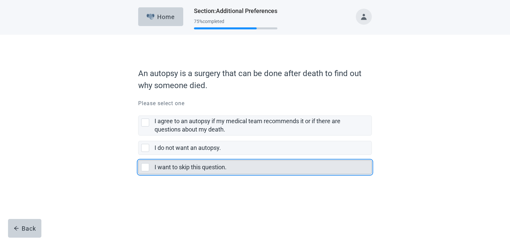
click at [145, 167] on div "I want to skip this question., checkbox, not selected" at bounding box center [145, 167] width 8 height 8
click at [138, 155] on input "I want to skip this question." at bounding box center [138, 155] width 0 height 0
checkbox input "true"
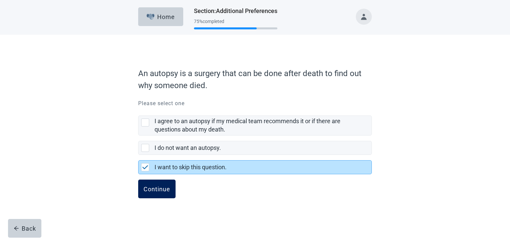
click at [156, 189] on div "Continue" at bounding box center [156, 189] width 27 height 7
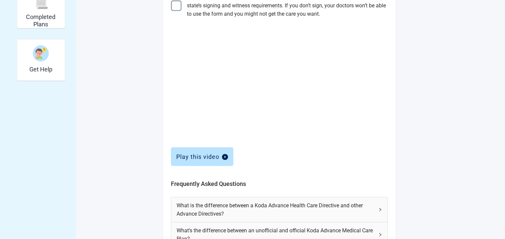
scroll to position [33, 0]
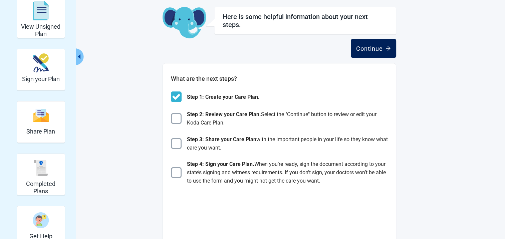
click at [374, 47] on div "Continue" at bounding box center [373, 48] width 35 height 7
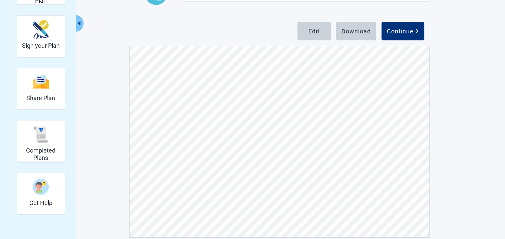
scroll to position [76, 0]
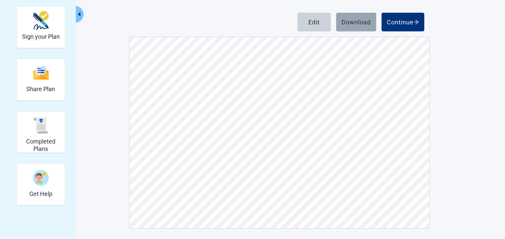
click at [354, 23] on div "Download" at bounding box center [355, 22] width 29 height 7
click at [462, 146] on div "View Unsigned Plan Sign your Plan Share Plan Completed Plans Get Help Below is …" at bounding box center [252, 94] width 505 height 291
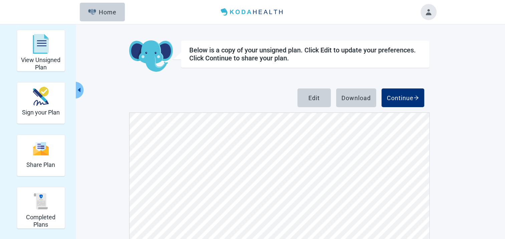
scroll to position [467, 0]
click at [408, 96] on div "Continue" at bounding box center [403, 97] width 32 height 7
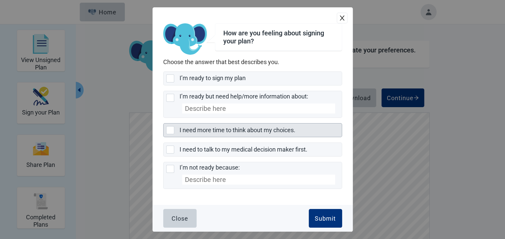
click at [172, 128] on div "I need more time to think about my choices., checkbox, not selected" at bounding box center [170, 130] width 8 height 8
click at [163, 123] on input "I need more time to think about my choices." at bounding box center [163, 123] width 0 height 0
checkbox input "true"
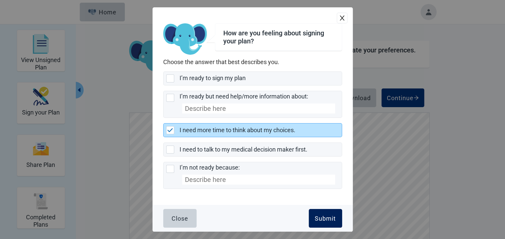
click at [326, 216] on div "Submit" at bounding box center [325, 218] width 21 height 7
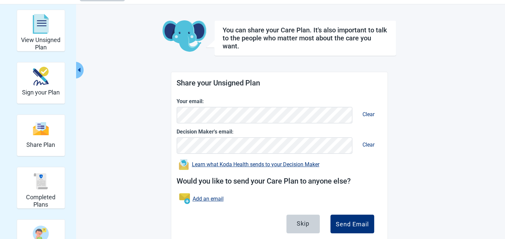
scroll to position [38, 0]
